Goal: Task Accomplishment & Management: Complete application form

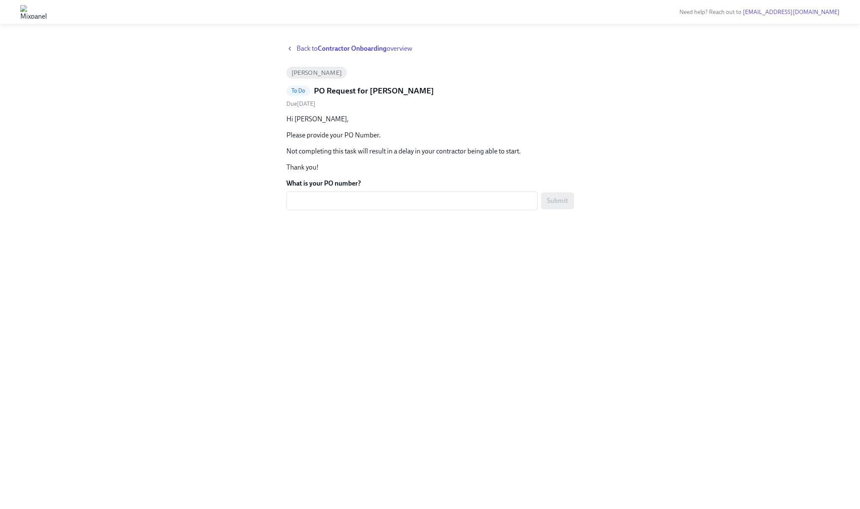
click at [332, 49] on strong "Contractor Onboarding" at bounding box center [352, 48] width 69 height 8
click at [307, 70] on span "[PERSON_NAME]" at bounding box center [316, 73] width 61 height 6
click at [353, 48] on strong "Contractor Onboarding" at bounding box center [352, 48] width 69 height 8
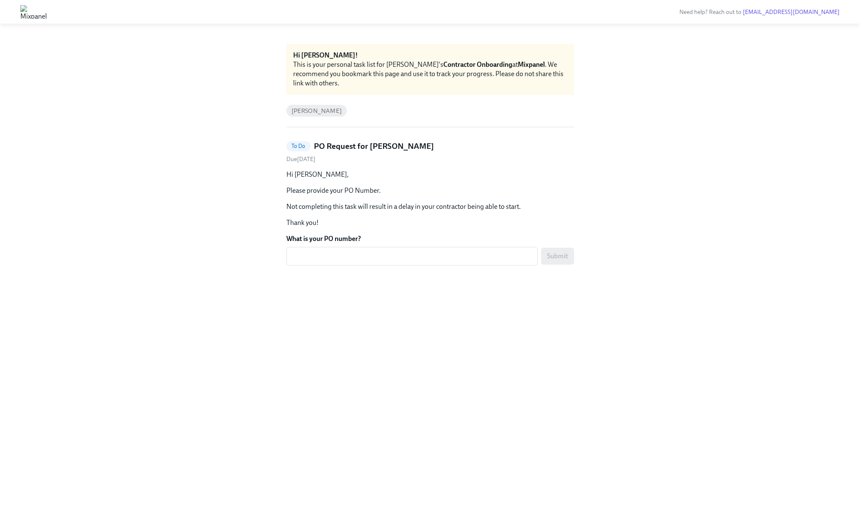
click at [545, 74] on div "This is your personal task list for [PERSON_NAME]'s Contractor Onboarding at Mi…" at bounding box center [430, 74] width 274 height 28
click at [310, 111] on span "[PERSON_NAME]" at bounding box center [316, 111] width 61 height 6
click at [315, 126] on div "Hi [PERSON_NAME]! This is your personal task list for [PERSON_NAME]'s Contracto…" at bounding box center [430, 266] width 288 height 445
click at [311, 159] on span "Due [DATE]" at bounding box center [300, 159] width 29 height 7
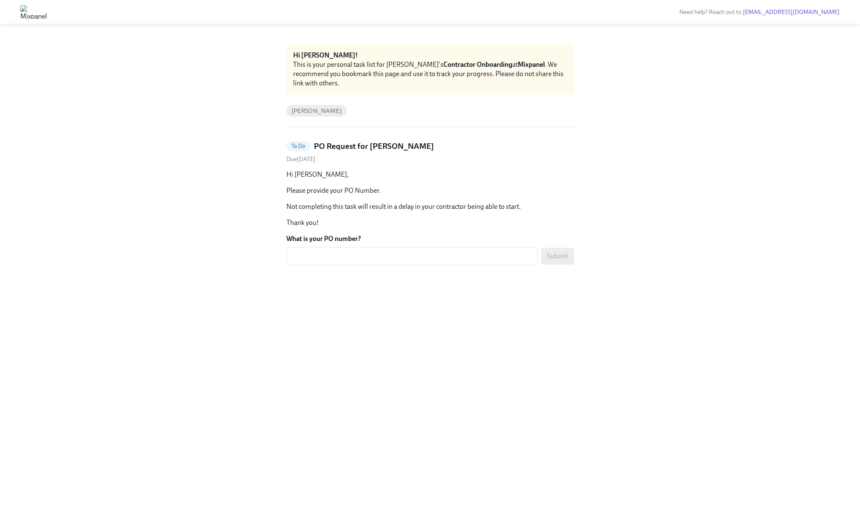
click at [305, 108] on span "David Pan" at bounding box center [316, 111] width 61 height 6
click at [314, 66] on div "This is your personal task list for James's Contractor Onboarding at Mixpanel .…" at bounding box center [430, 74] width 274 height 28
click at [310, 107] on div "David Pan" at bounding box center [316, 111] width 61 height 12
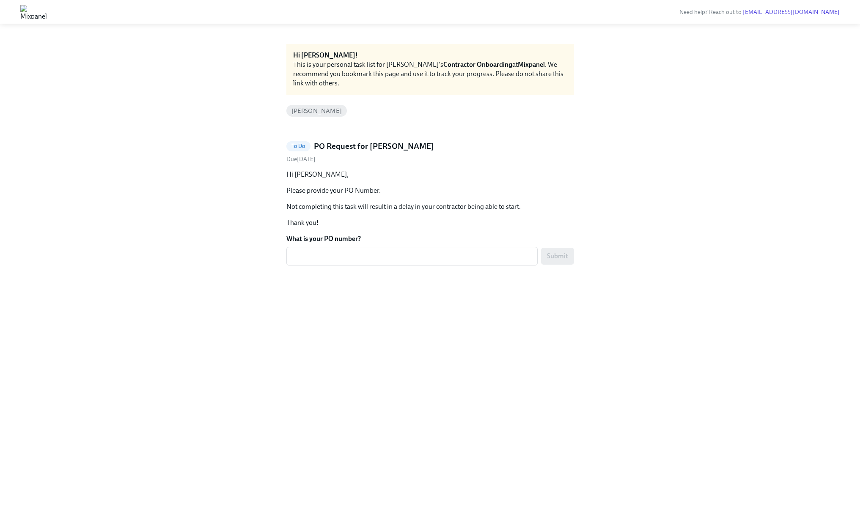
click at [348, 97] on div "Hi James! This is your personal task list for James's Contractor Onboarding at …" at bounding box center [430, 266] width 288 height 445
click at [308, 102] on div "Hi [PERSON_NAME]! This is your personal task list for [PERSON_NAME]'s Contracto…" at bounding box center [430, 266] width 288 height 445
click at [304, 257] on textarea "What is your PO number?" at bounding box center [411, 256] width 241 height 10
paste textarea "PO-748267"
type textarea "PO-748267"
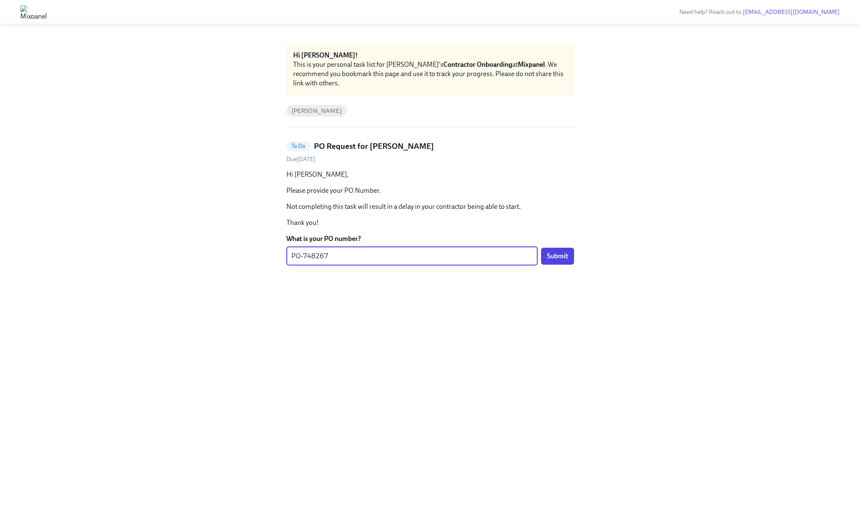
click at [404, 365] on div "Hi James! This is your personal task list for James's Contractor Onboarding at …" at bounding box center [430, 266] width 288 height 445
click at [551, 256] on span "Submit" at bounding box center [557, 256] width 21 height 8
